Goal: Check status: Check status

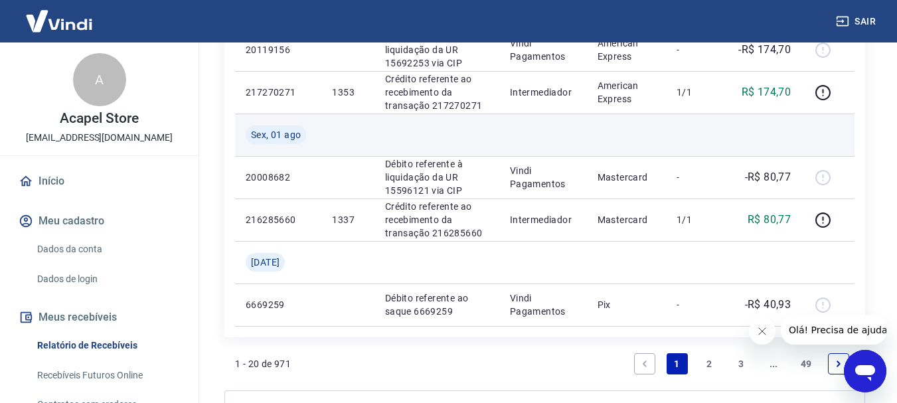
scroll to position [1354, 0]
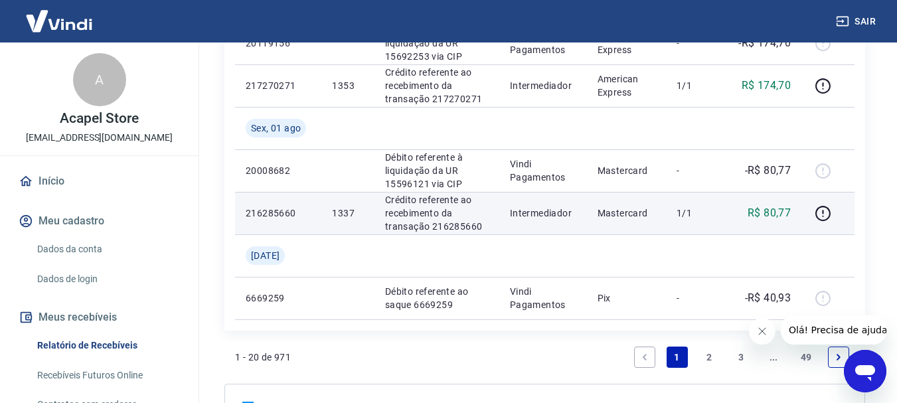
click at [415, 214] on p "Crédito referente ao recebimento da transação 216285660" at bounding box center [437, 213] width 104 height 40
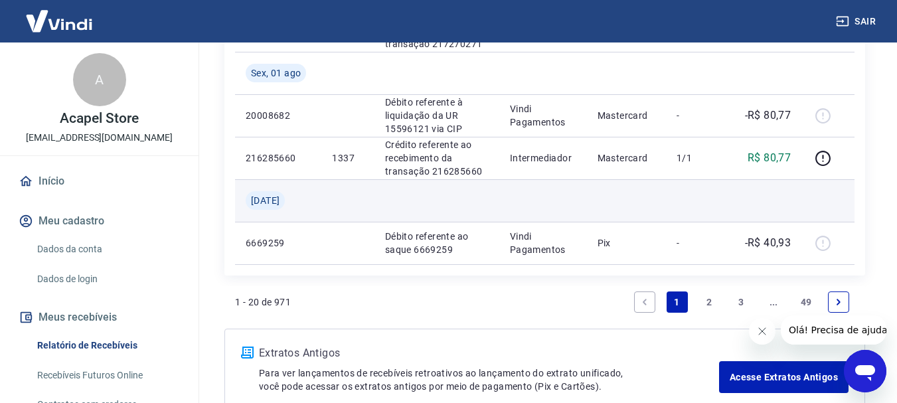
scroll to position [941, 0]
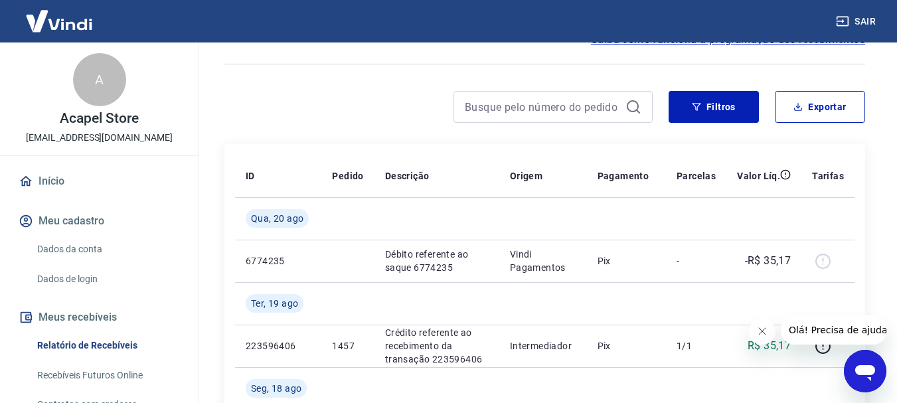
scroll to position [64, 0]
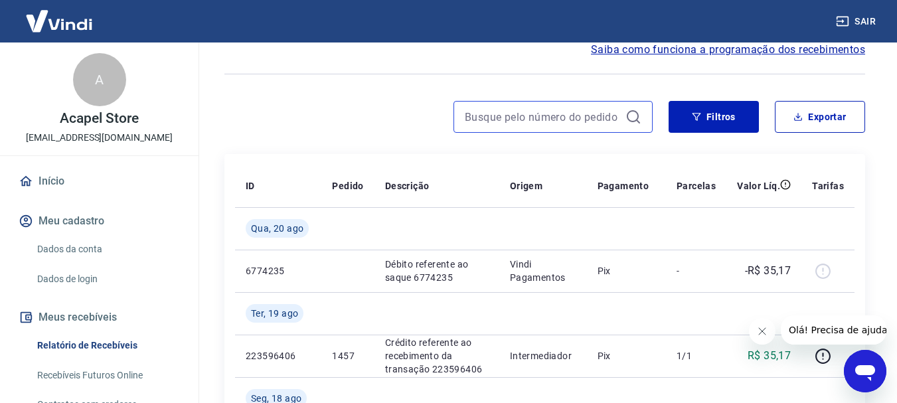
click at [528, 116] on input at bounding box center [542, 117] width 155 height 20
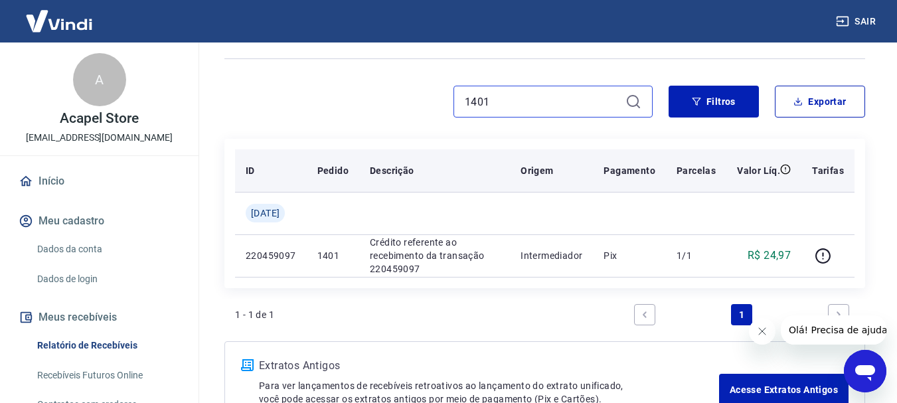
scroll to position [13, 0]
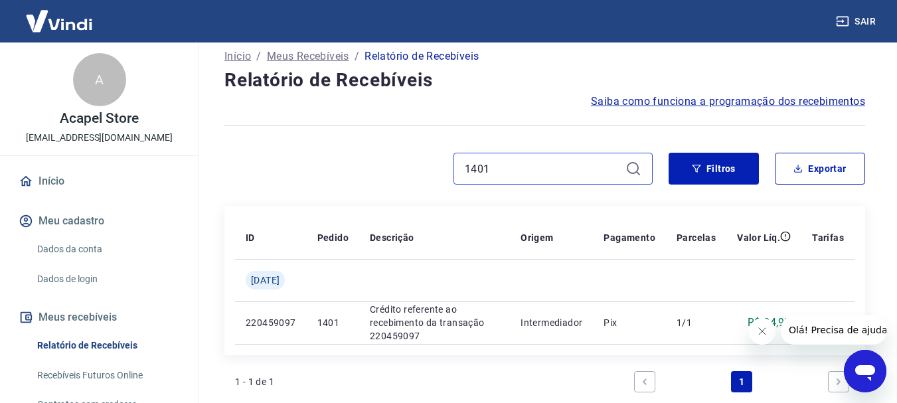
drag, startPoint x: 500, startPoint y: 167, endPoint x: 202, endPoint y: 149, distance: 297.9
click at [202, 149] on div "Início / Meus Recebíveis / Relatório de Recebíveis Relatório de Recebíveis Saib…" at bounding box center [545, 267] width 704 height 475
type input "1385"
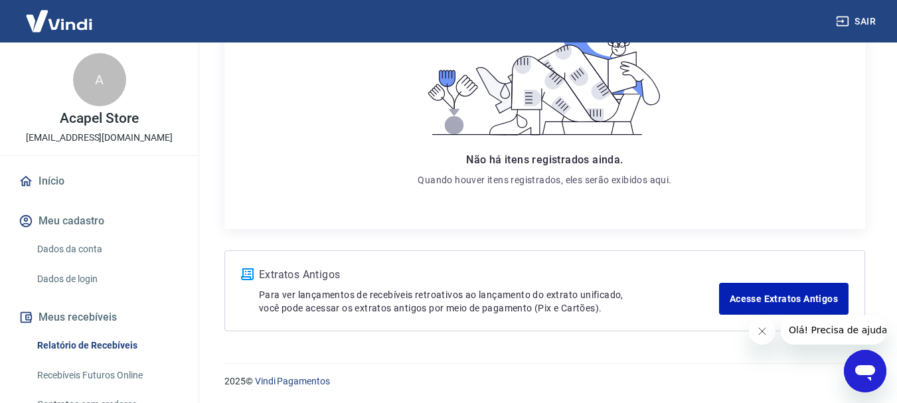
scroll to position [256, 0]
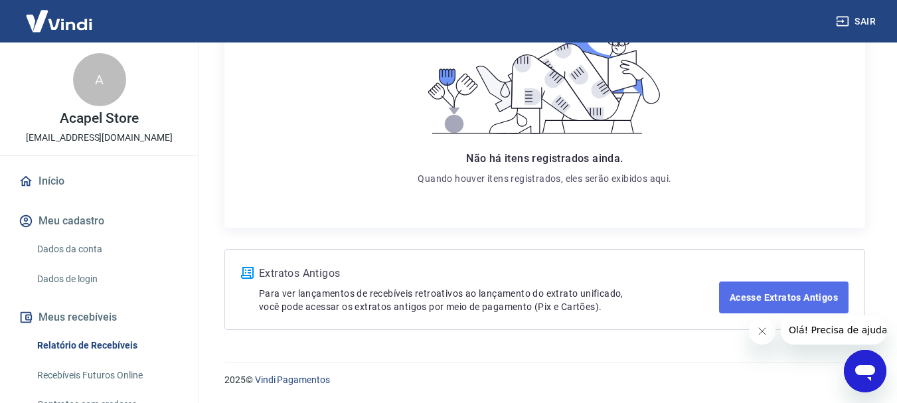
click at [734, 297] on link "Acesse Extratos Antigos" at bounding box center [783, 297] width 129 height 32
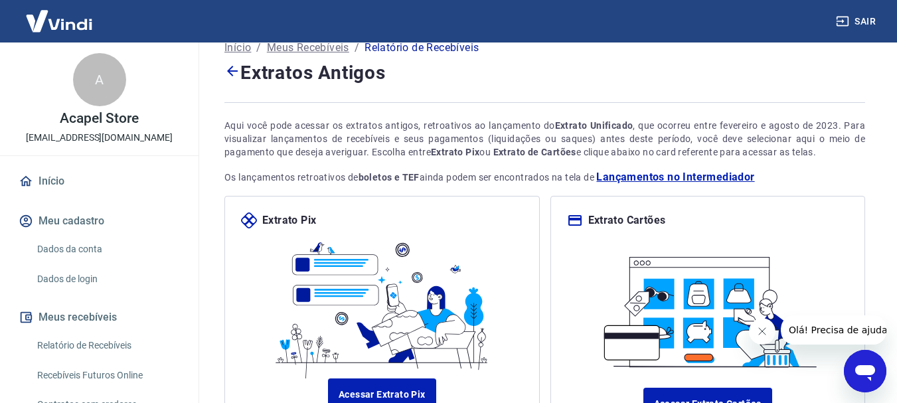
scroll to position [149, 0]
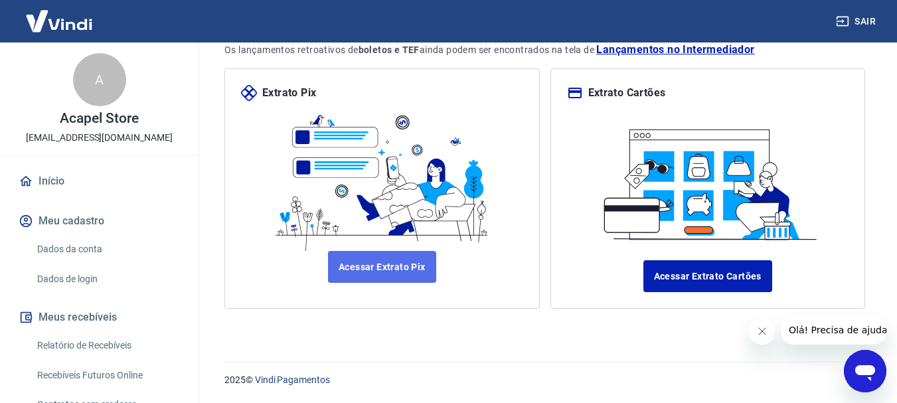
click at [396, 264] on link "Acessar Extrato Pix" at bounding box center [382, 267] width 108 height 32
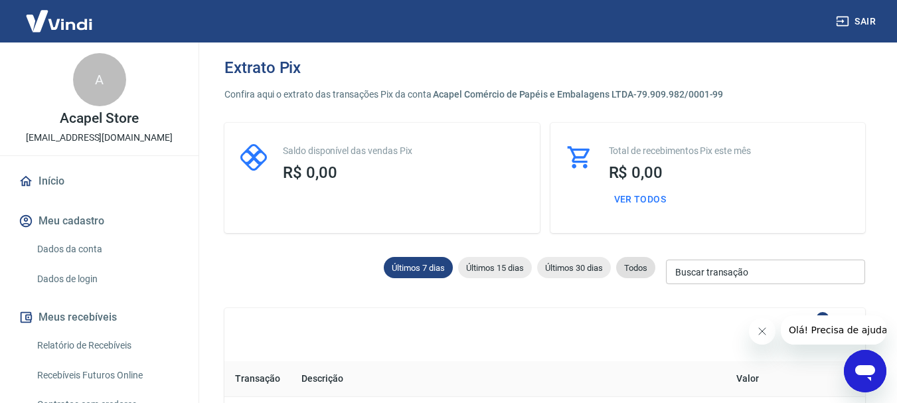
click at [632, 264] on span "Todos" at bounding box center [635, 268] width 39 height 10
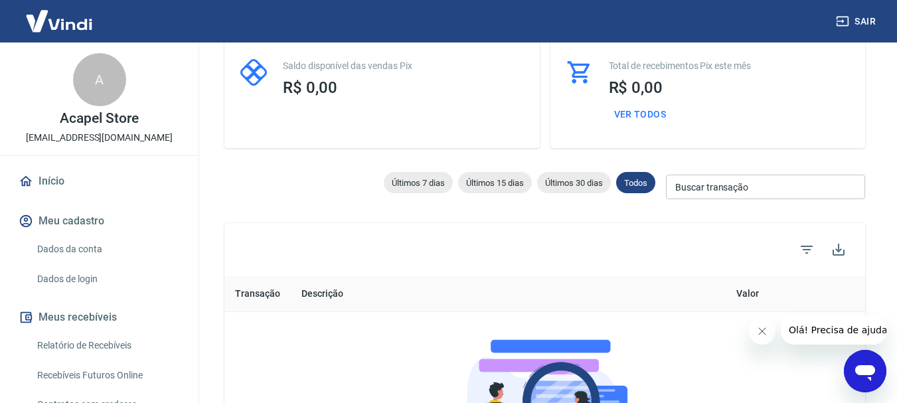
scroll to position [80, 0]
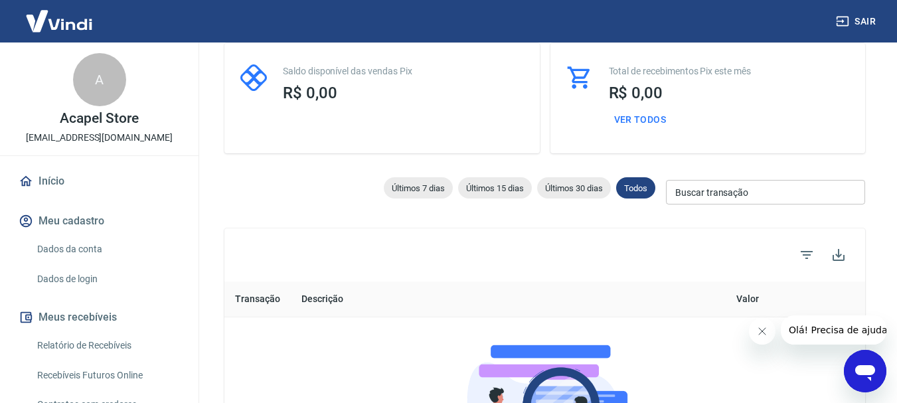
click at [729, 197] on input "Buscar transação" at bounding box center [765, 192] width 199 height 25
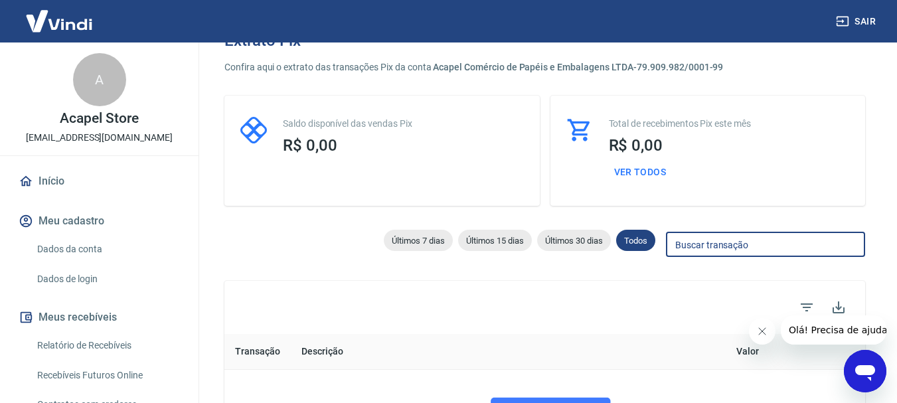
scroll to position [0, 0]
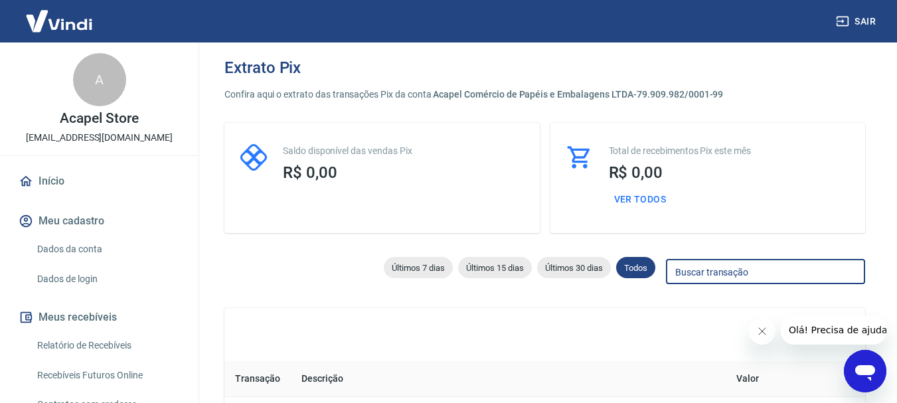
paste input "219557973"
type input "219557973"
click at [50, 181] on link "Início" at bounding box center [99, 181] width 167 height 29
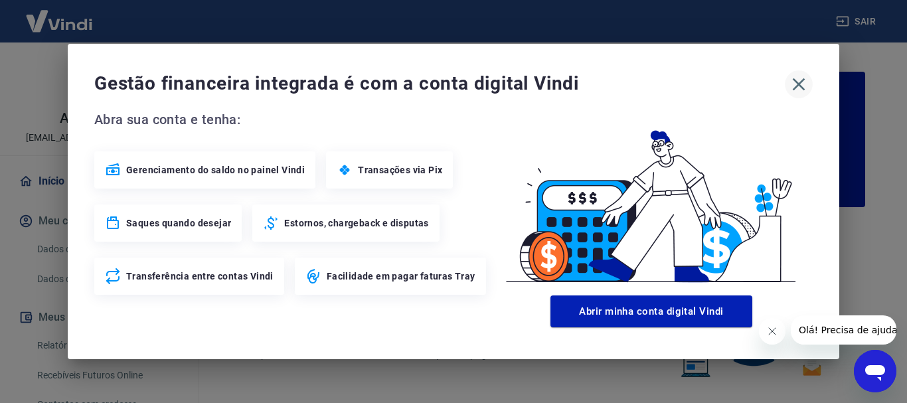
click at [797, 88] on icon "button" at bounding box center [798, 84] width 21 height 21
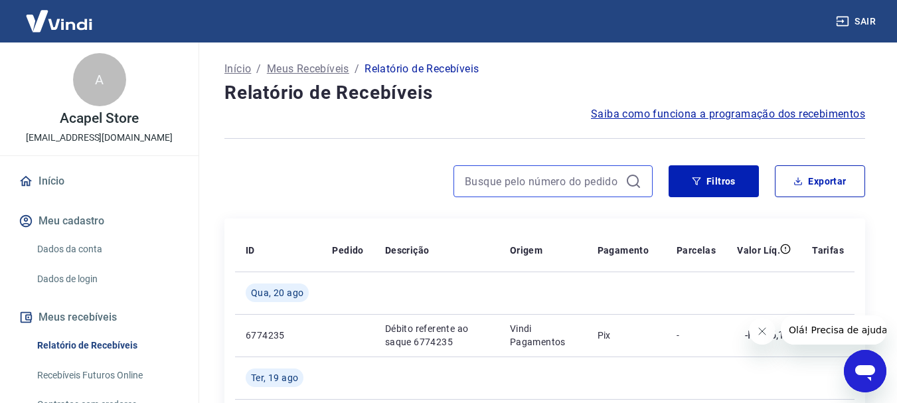
click at [490, 189] on input at bounding box center [542, 181] width 155 height 20
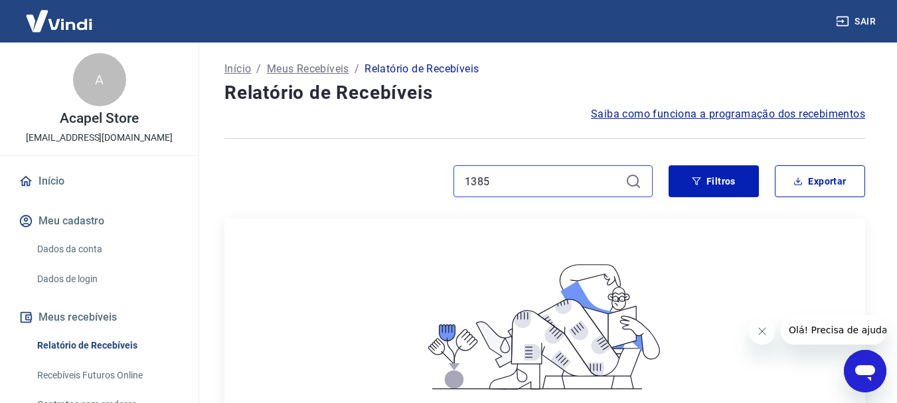
drag, startPoint x: 467, startPoint y: 192, endPoint x: 297, endPoint y: 190, distance: 170.6
click at [297, 190] on div "1385" at bounding box center [438, 181] width 428 height 32
type input "1"
